Goal: Register for event/course

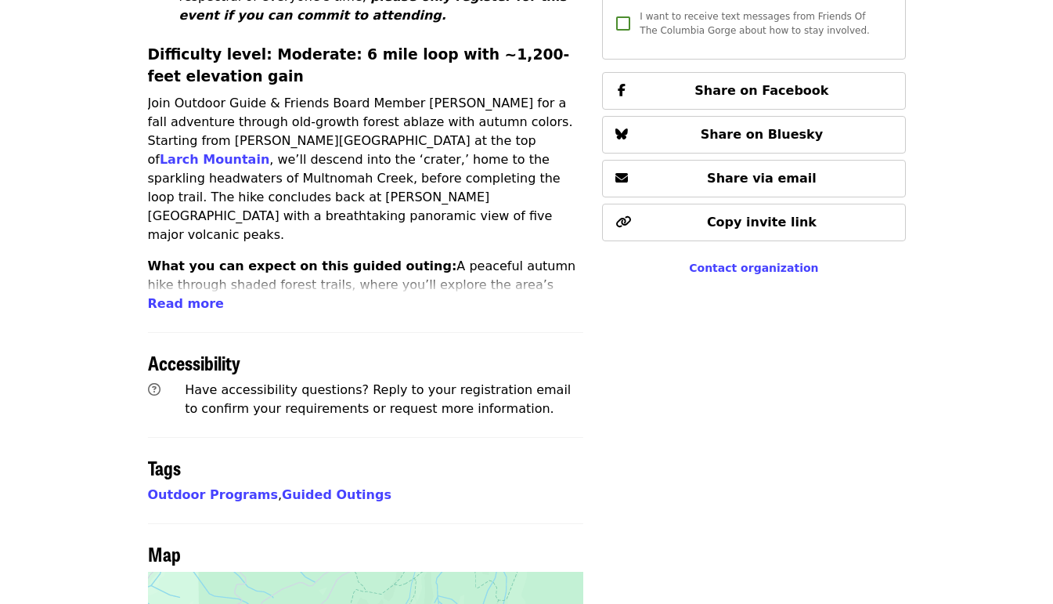
scroll to position [682, 0]
click at [174, 296] on span "Read more" at bounding box center [186, 303] width 76 height 15
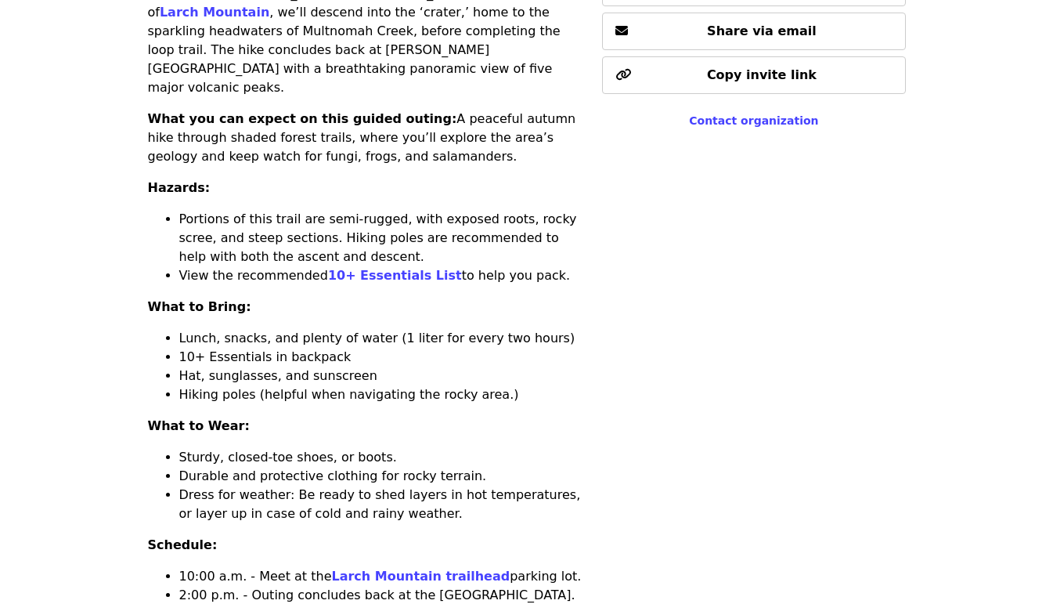
scroll to position [825, 0]
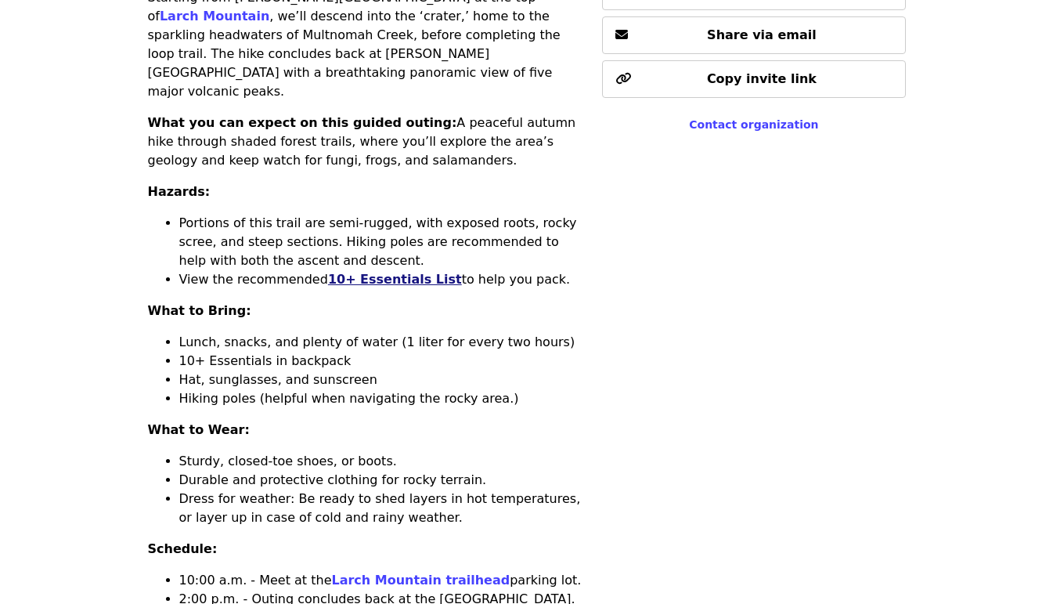
drag, startPoint x: 364, startPoint y: 203, endPoint x: 331, endPoint y: 202, distance: 32.9
click at [331, 272] on link "10+ Essentials List" at bounding box center [395, 279] width 134 height 15
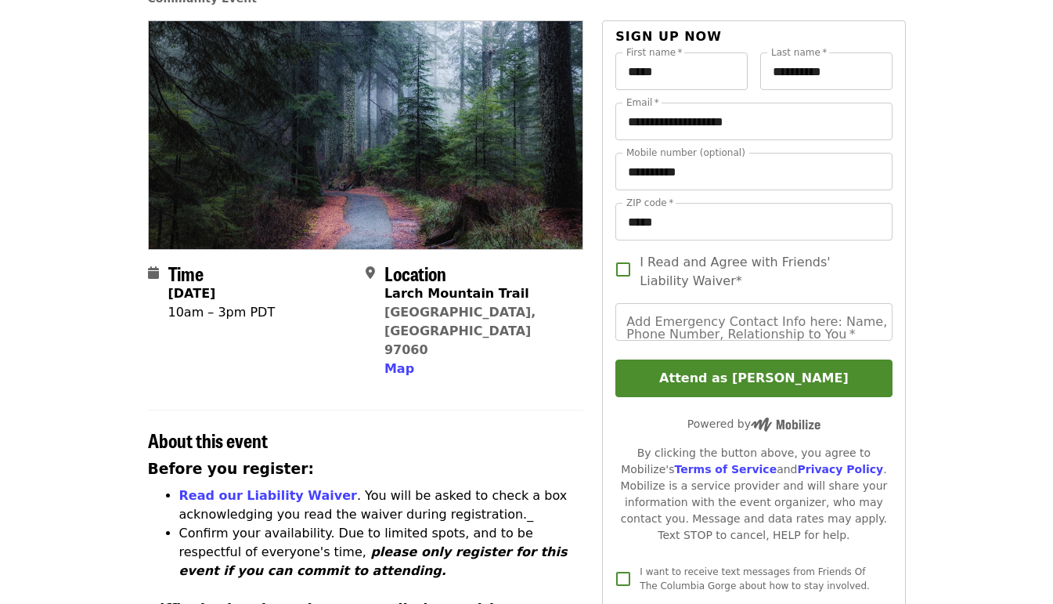
scroll to position [121, 0]
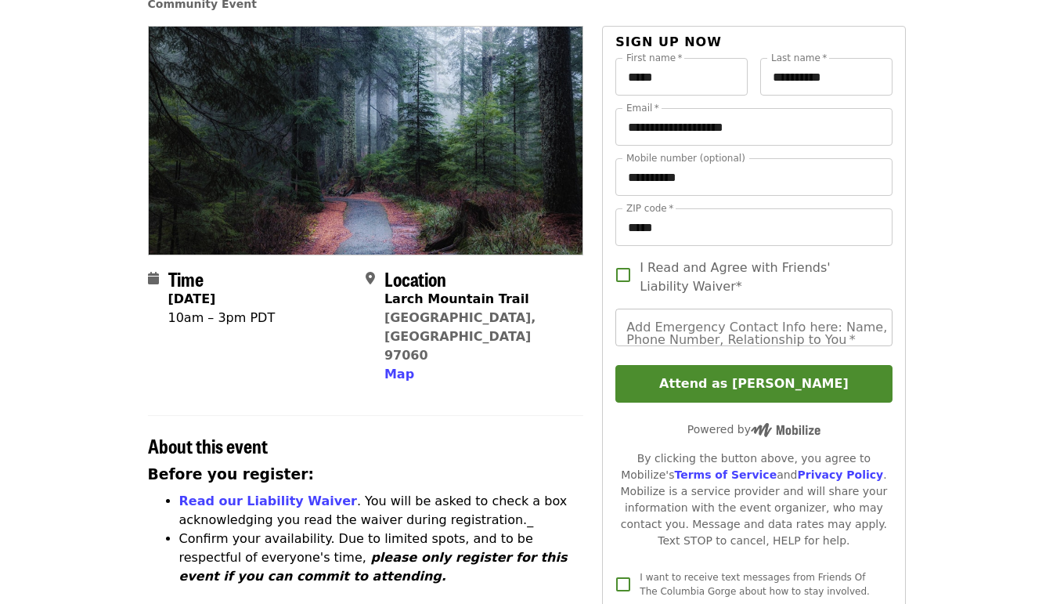
click at [762, 333] on input "Add Emergency Contact Info here: Name, Phone Number, Relationship to You   *" at bounding box center [753, 327] width 276 height 38
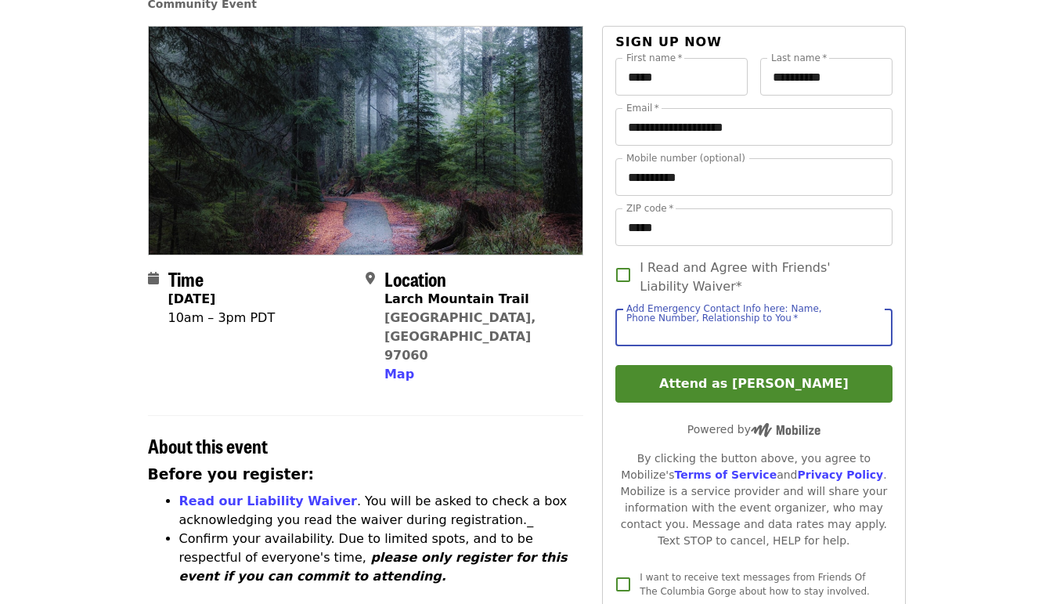
click at [762, 333] on input "Add Emergency Contact Info here: Name, Phone Number, Relationship to You   *" at bounding box center [753, 327] width 276 height 38
type input "**********"
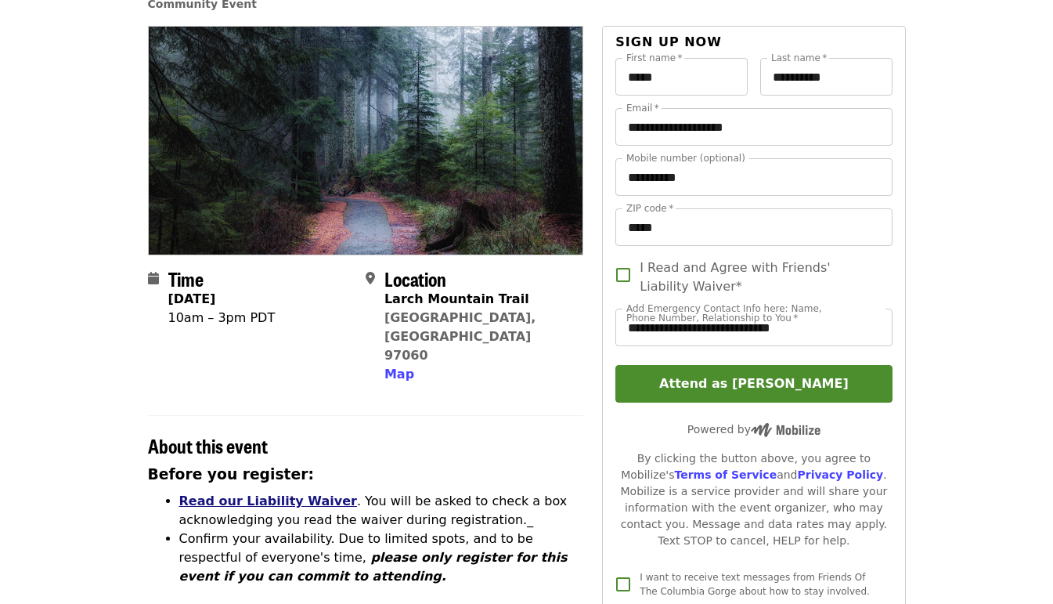
click at [222, 493] on link "Read our Liability Waiver" at bounding box center [268, 500] width 178 height 15
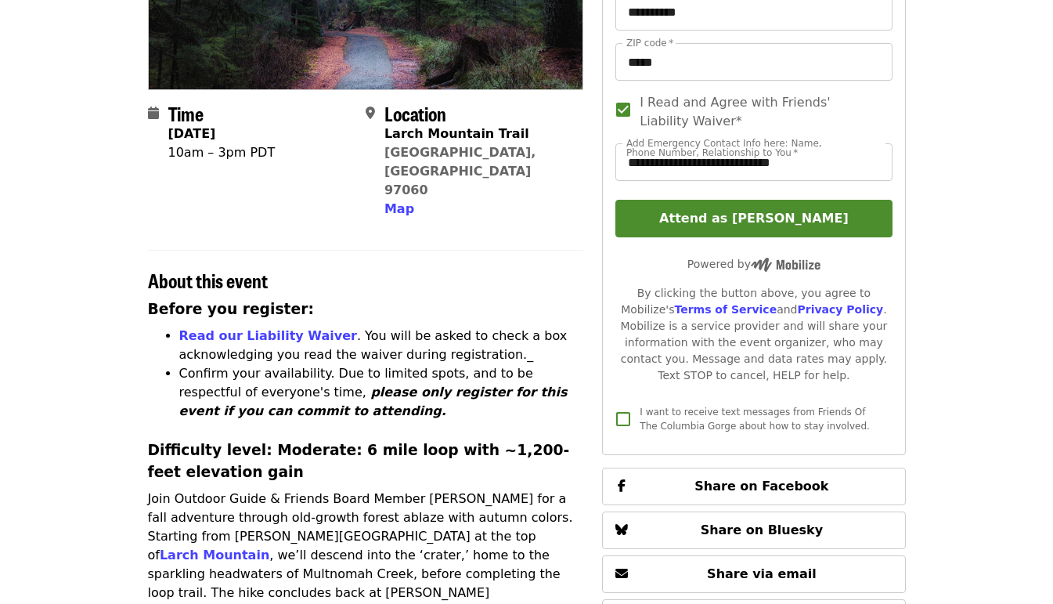
scroll to position [289, 0]
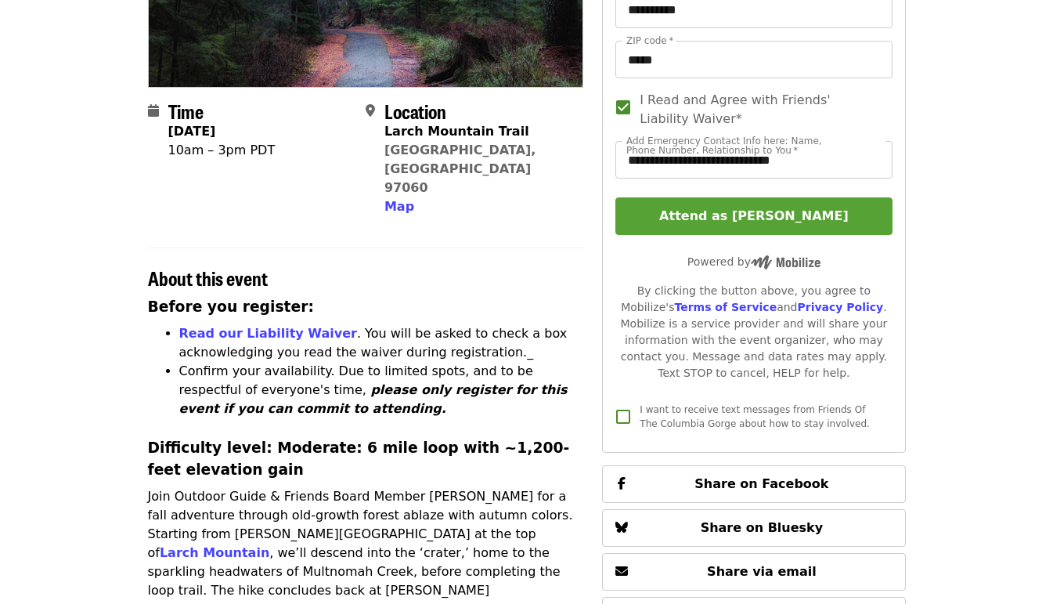
click at [721, 216] on button "Attend as [PERSON_NAME]" at bounding box center [753, 216] width 276 height 38
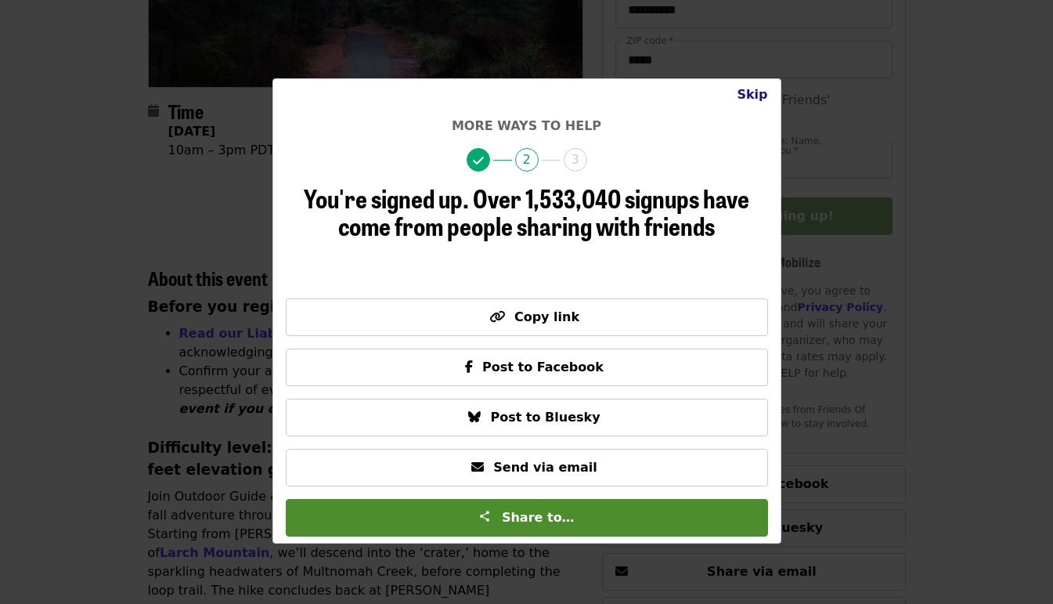
click at [756, 94] on button "Skip" at bounding box center [752, 94] width 56 height 31
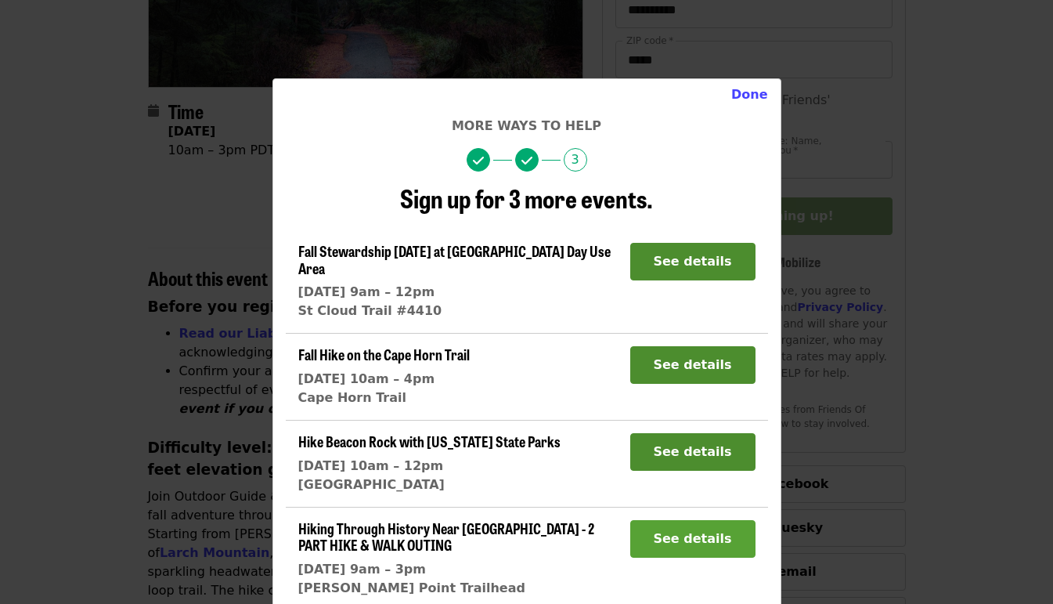
click at [672, 524] on button "See details" at bounding box center [692, 539] width 125 height 38
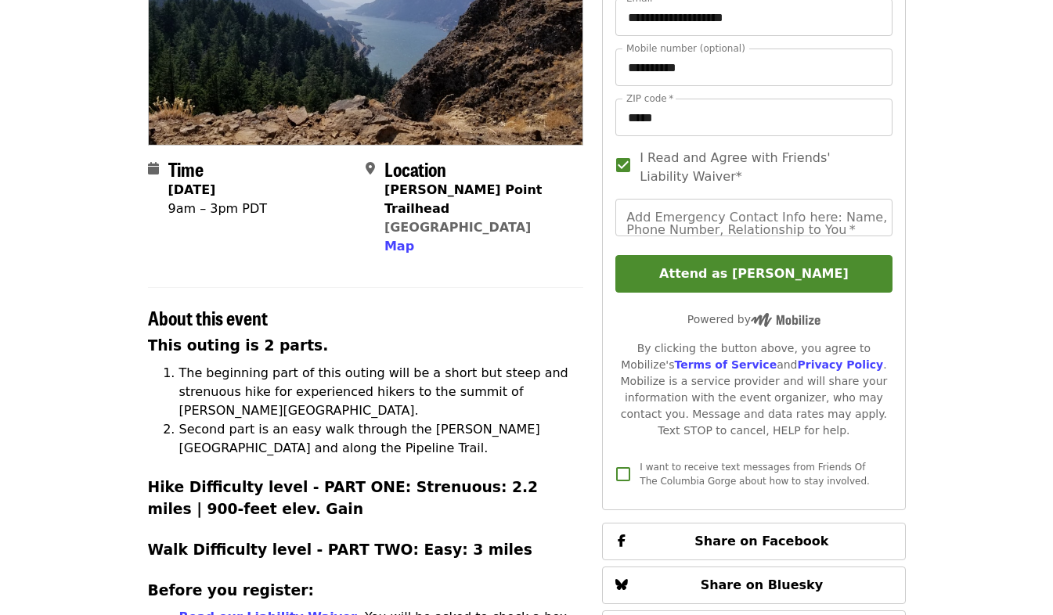
scroll to position [254, 0]
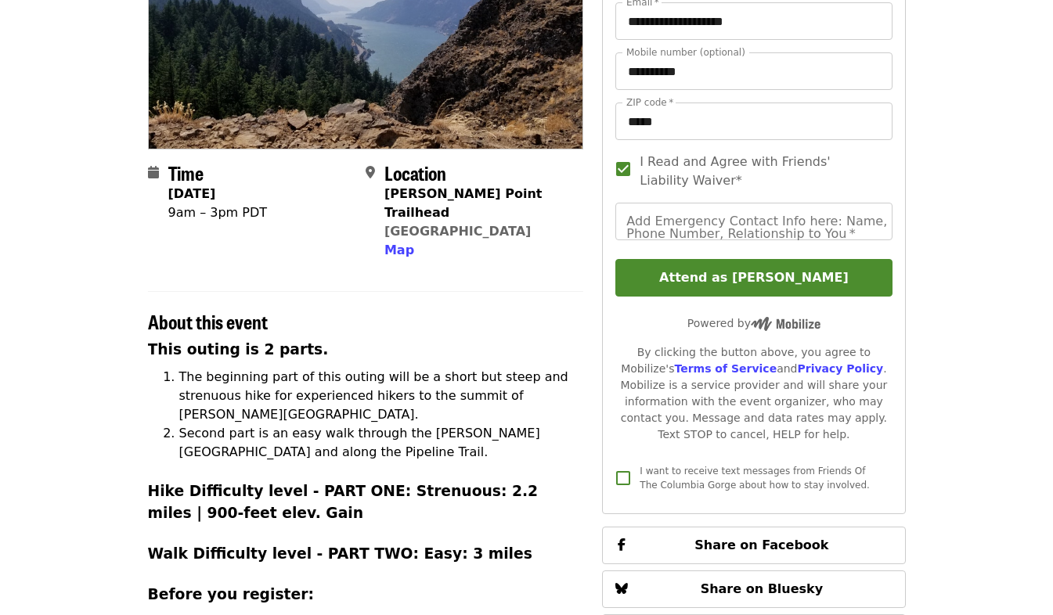
click at [698, 203] on div "Add Emergency Contact Info here: Name, Phone Number, Relationship to You   * Ad…" at bounding box center [753, 222] width 276 height 38
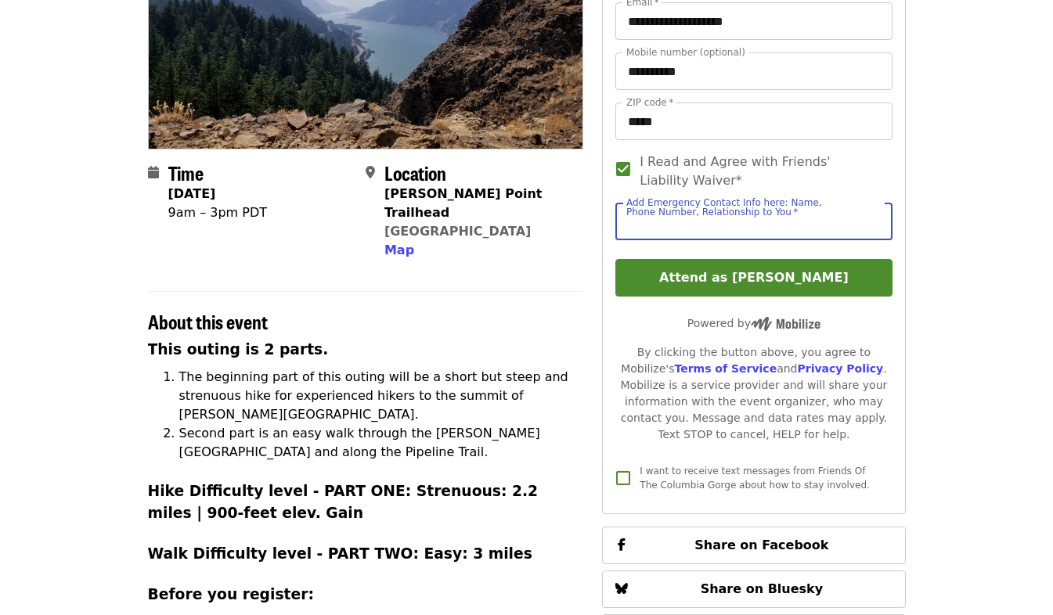
type input "**********"
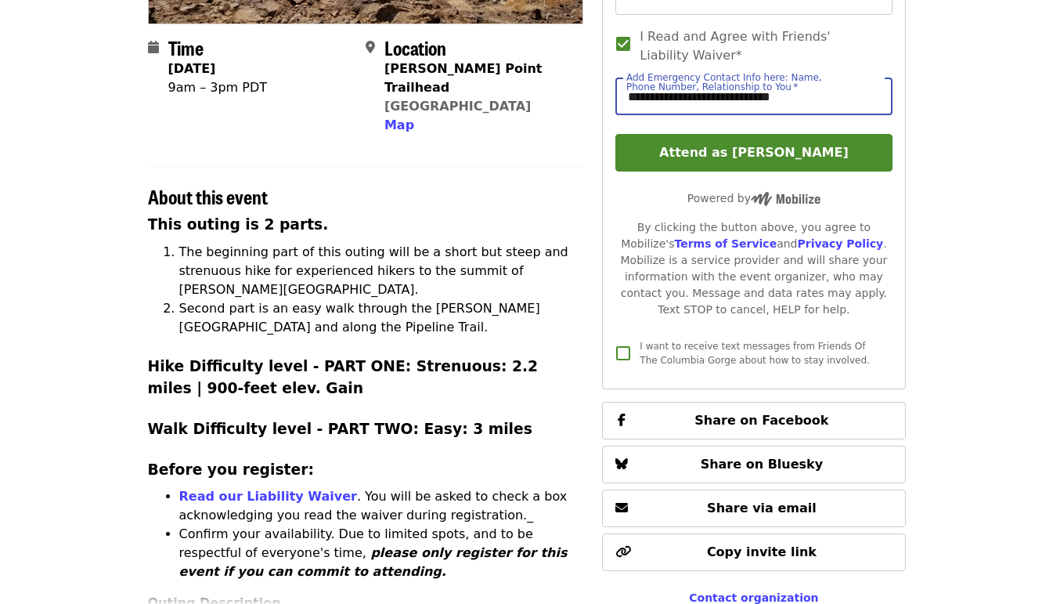
scroll to position [349, 0]
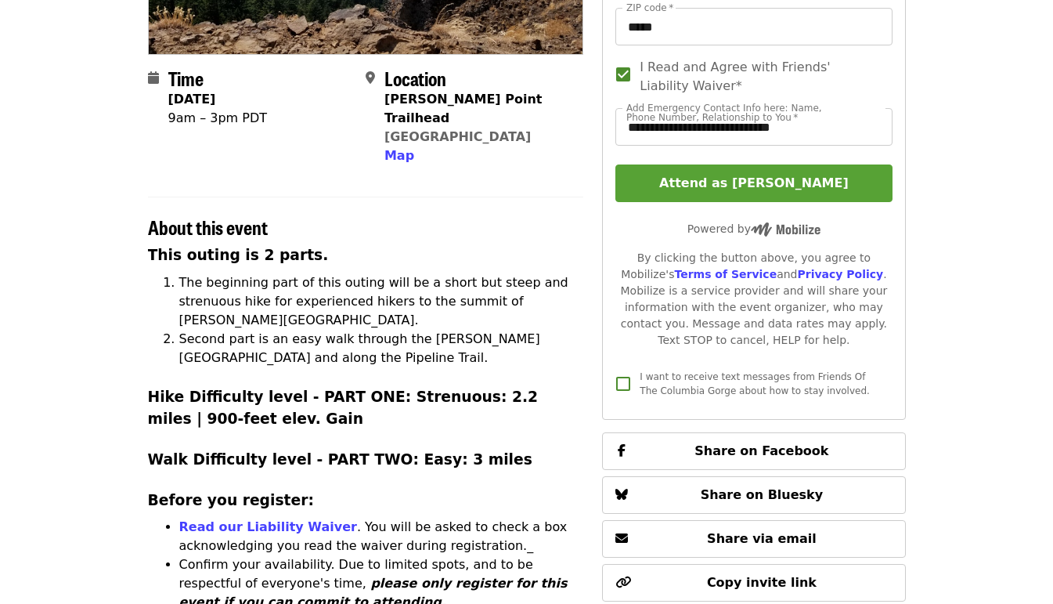
click at [733, 164] on button "Attend as [PERSON_NAME]" at bounding box center [753, 183] width 276 height 38
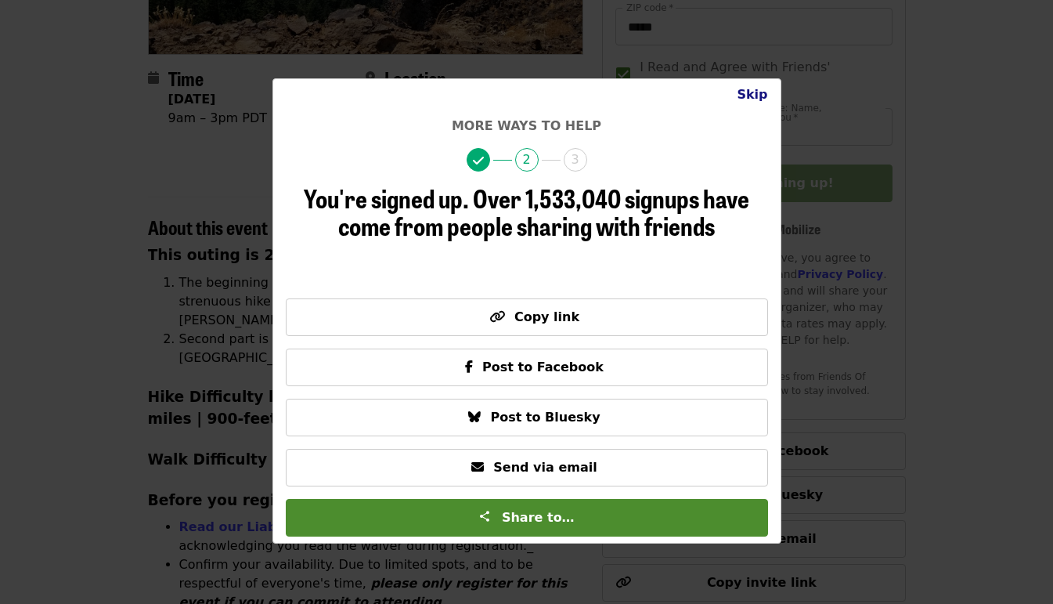
click at [759, 90] on button "Skip" at bounding box center [752, 94] width 56 height 31
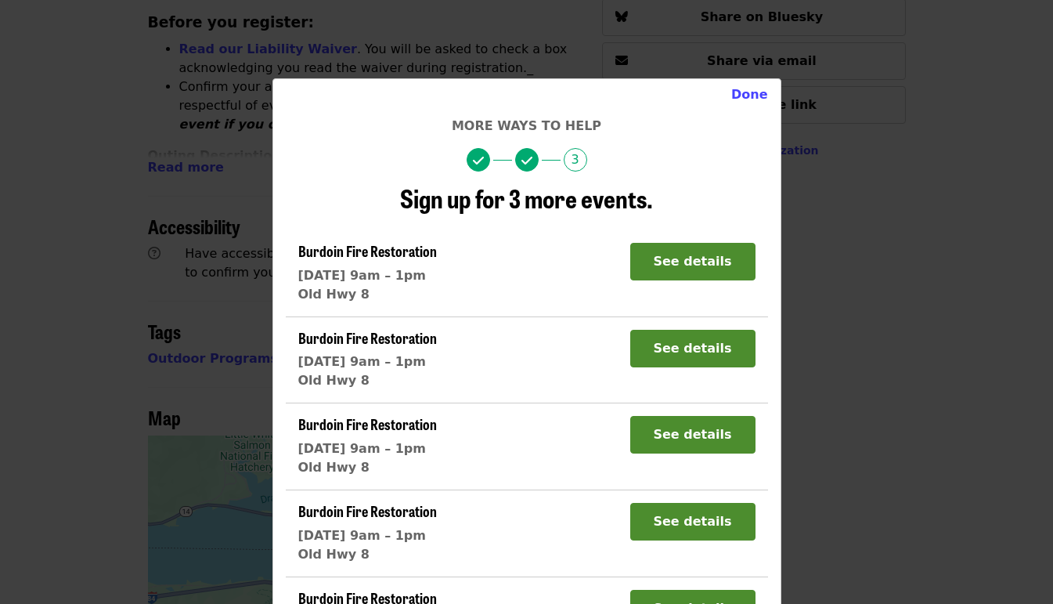
scroll to position [832, 0]
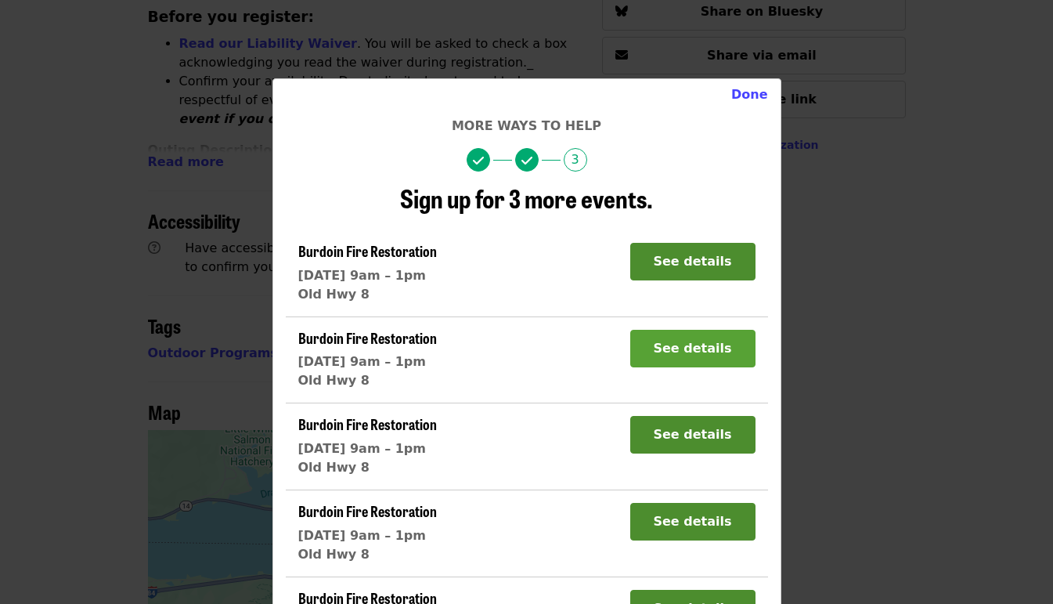
click at [665, 337] on button "See details" at bounding box center [692, 349] width 125 height 38
click at [745, 105] on button "Done" at bounding box center [750, 94] width 62 height 31
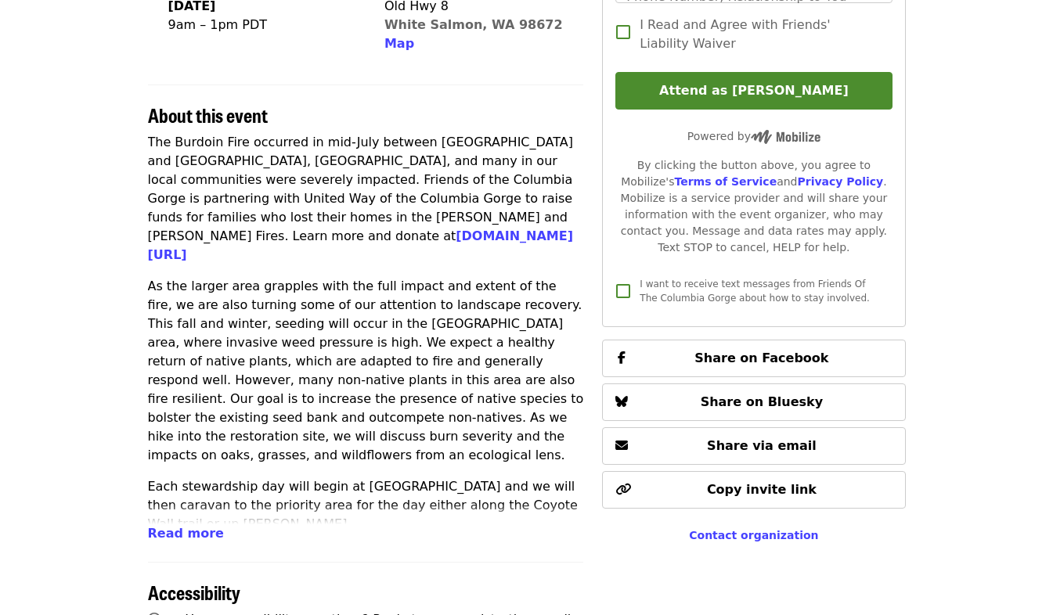
scroll to position [424, 0]
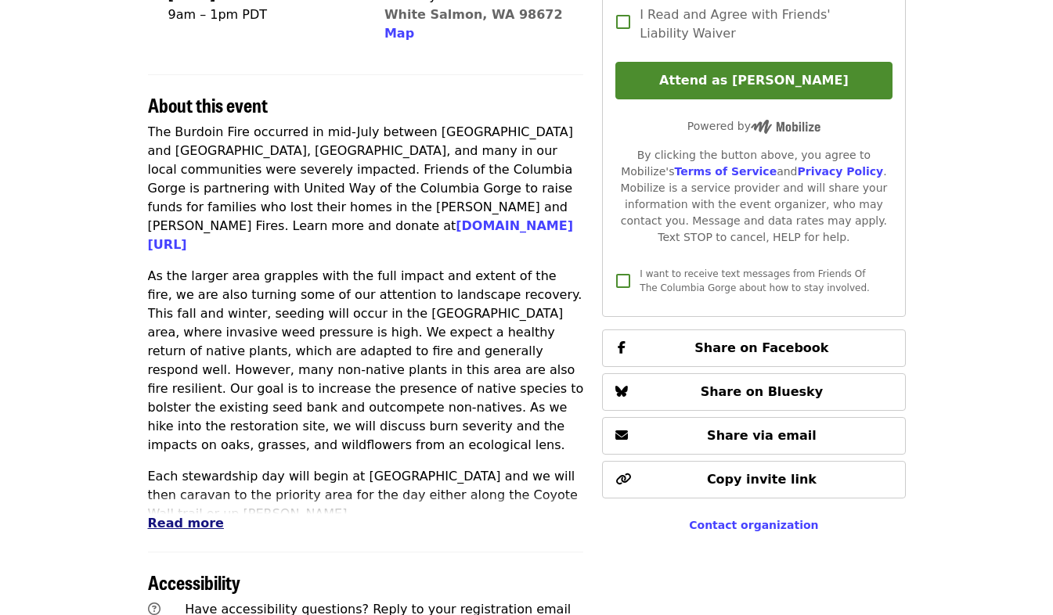
click at [180, 528] on span "Read more" at bounding box center [186, 523] width 76 height 15
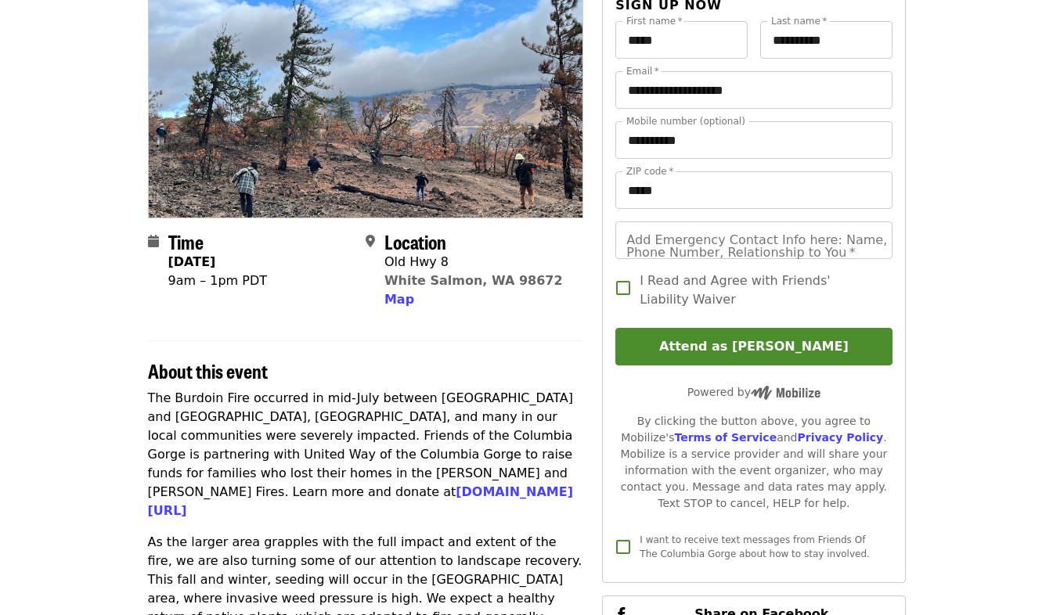
scroll to position [0, 0]
